Goal: Find specific page/section: Find specific page/section

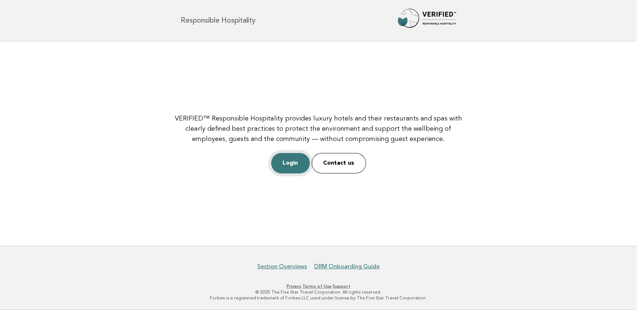
click at [301, 165] on link "Login" at bounding box center [290, 163] width 39 height 20
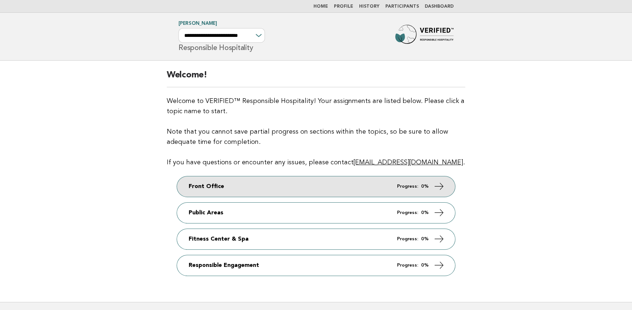
click at [320, 184] on link "Front Office Progress: 0%" at bounding box center [316, 186] width 278 height 20
